Goal: Transaction & Acquisition: Purchase product/service

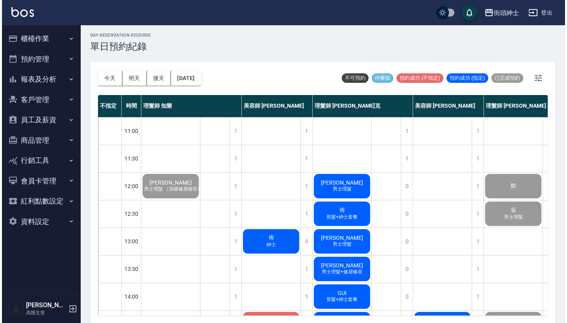
scroll to position [159, 0]
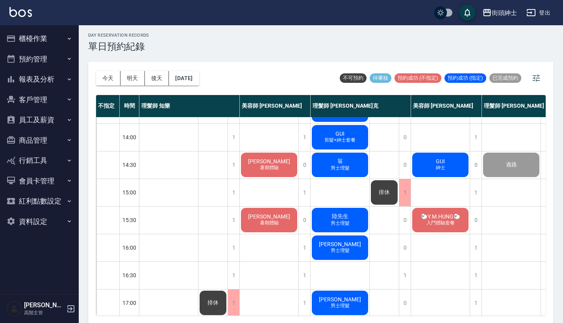
click at [443, 216] on span "🐑Y.M.HUNG🐑" at bounding box center [440, 216] width 43 height 6
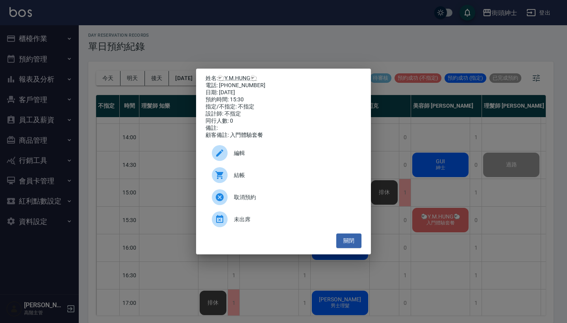
click at [273, 179] on span "結帳" at bounding box center [294, 175] width 121 height 8
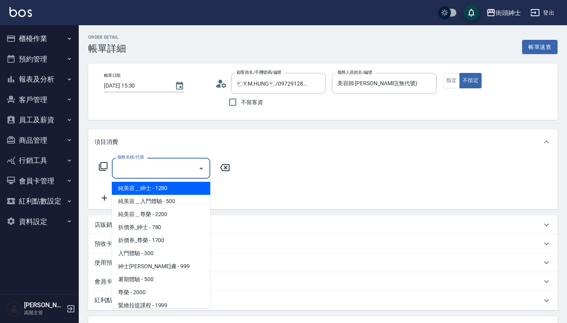
click at [172, 188] on span "純美容＿紳士 - 1280" at bounding box center [161, 188] width 98 height 13
type input "純美容＿紳士"
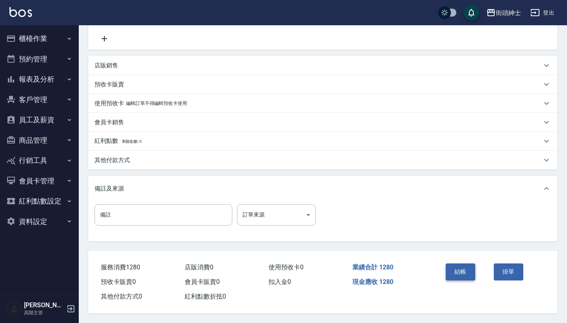
scroll to position [163, 0]
click at [464, 263] on button "結帳" at bounding box center [461, 271] width 30 height 17
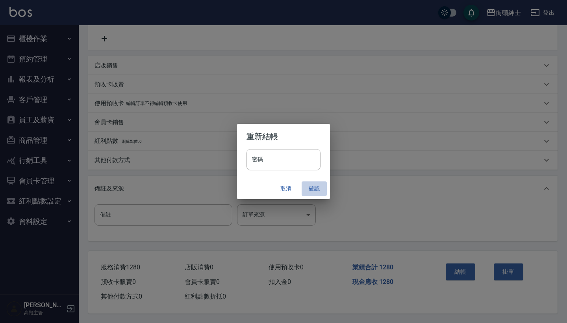
click at [315, 187] on button "確認" at bounding box center [314, 188] width 25 height 15
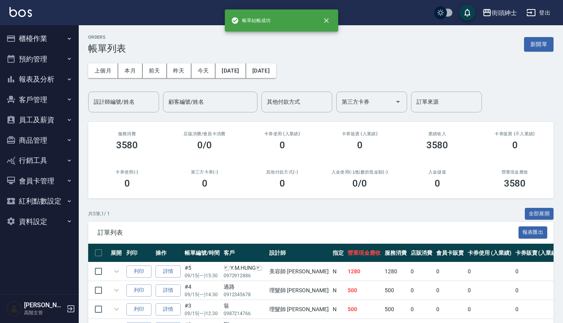
click at [63, 61] on button "預約管理" at bounding box center [39, 59] width 72 height 20
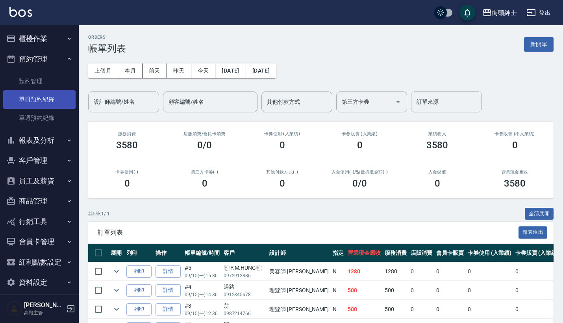
click at [59, 94] on link "單日預約紀錄" at bounding box center [39, 99] width 72 height 18
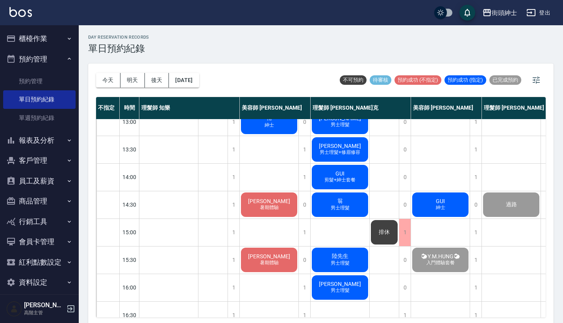
scroll to position [121, 0]
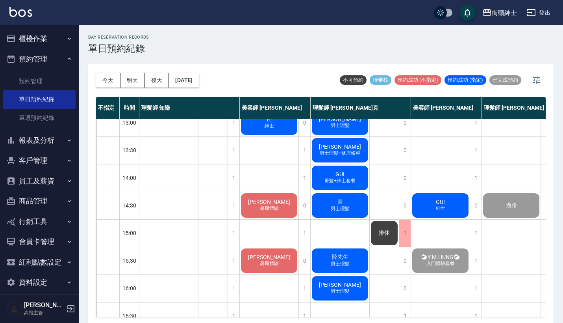
click at [458, 210] on div "GUI 紳士" at bounding box center [440, 205] width 59 height 27
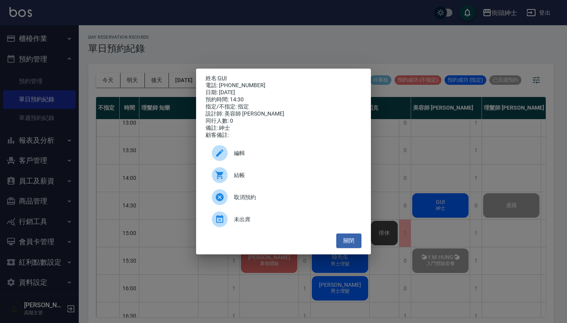
click at [156, 180] on div "姓名: GUI 電話: [PHONE_NUMBER] 日期: [DATE] 預約時間: 14:30 指定/不指定: 指定 設計師: 美容師 小戴 同行人數: …" at bounding box center [283, 161] width 567 height 323
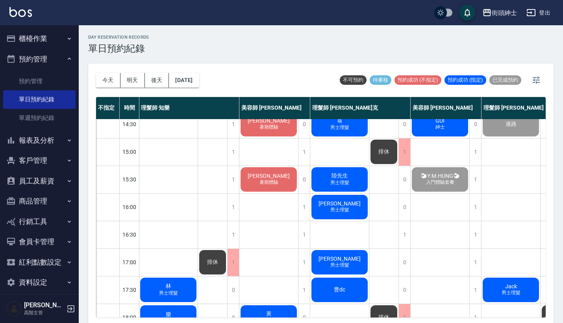
scroll to position [217, 0]
